Goal: Task Accomplishment & Management: Manage account settings

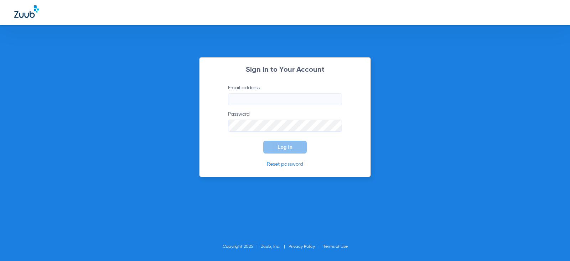
click at [256, 98] on input "Email address" at bounding box center [285, 99] width 114 height 12
type input "[EMAIL_ADDRESS][DOMAIN_NAME]"
click at [263, 140] on button "Log In" at bounding box center [284, 146] width 43 height 13
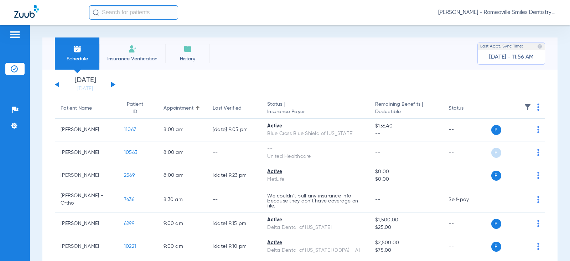
click at [113, 84] on button at bounding box center [113, 84] width 4 height 5
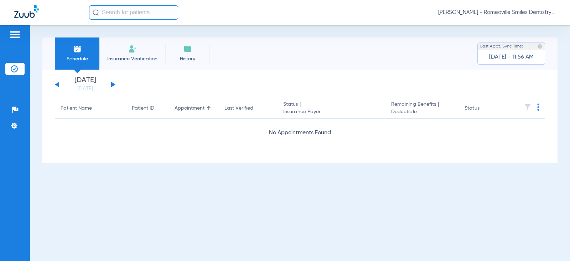
click at [113, 84] on button at bounding box center [113, 84] width 4 height 5
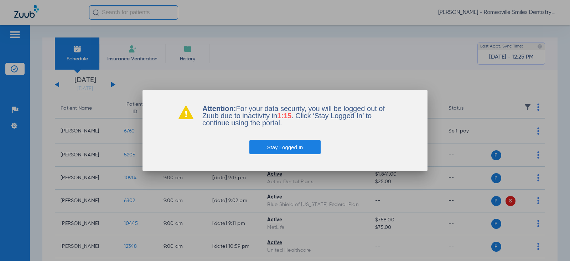
click at [303, 149] on button "Stay Logged In" at bounding box center [285, 147] width 72 height 14
